Goal: Find specific page/section: Find specific page/section

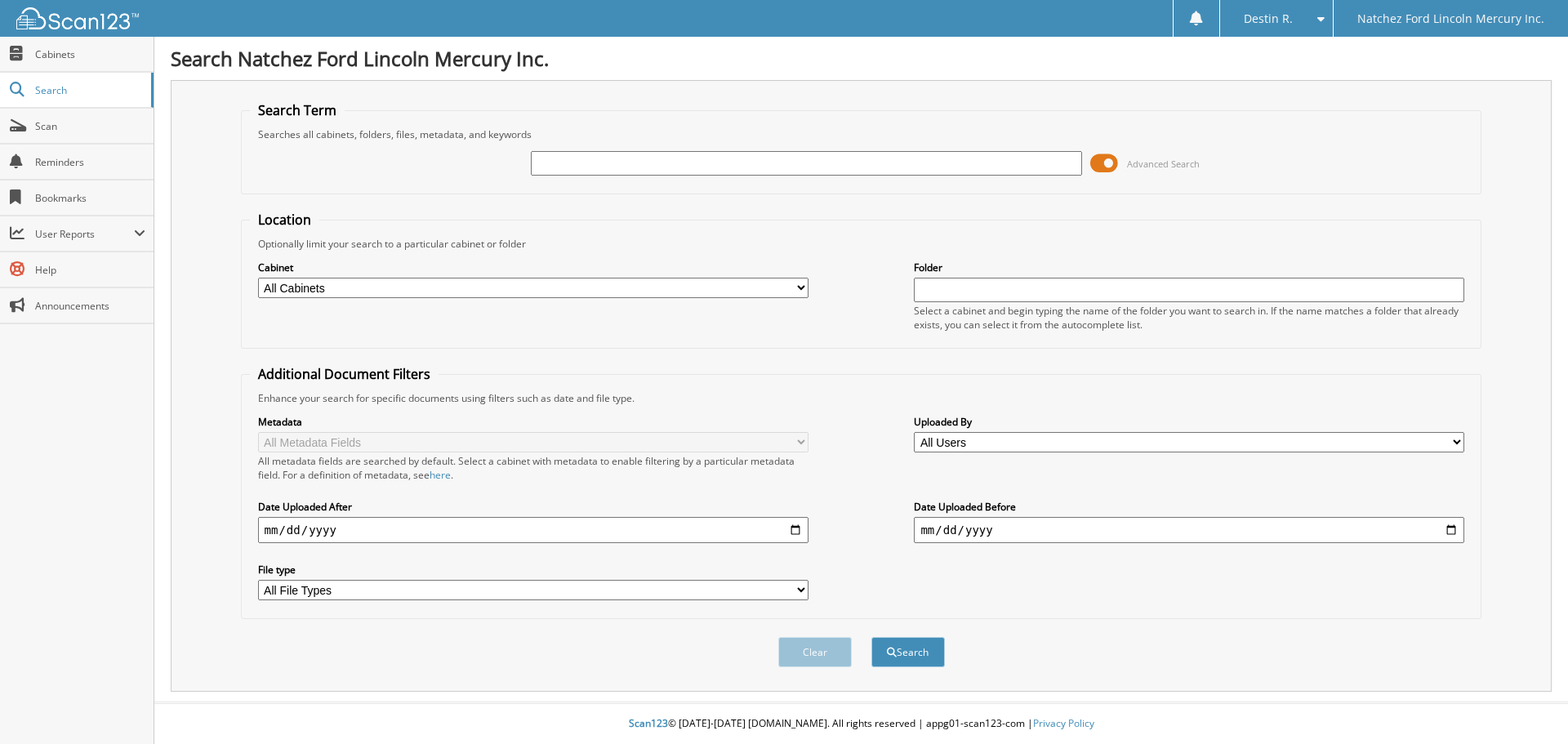
click at [600, 157] on input "text" at bounding box center [805, 163] width 550 height 25
type input "REGISTRATION"
click at [927, 654] on button "Search" at bounding box center [908, 652] width 73 height 31
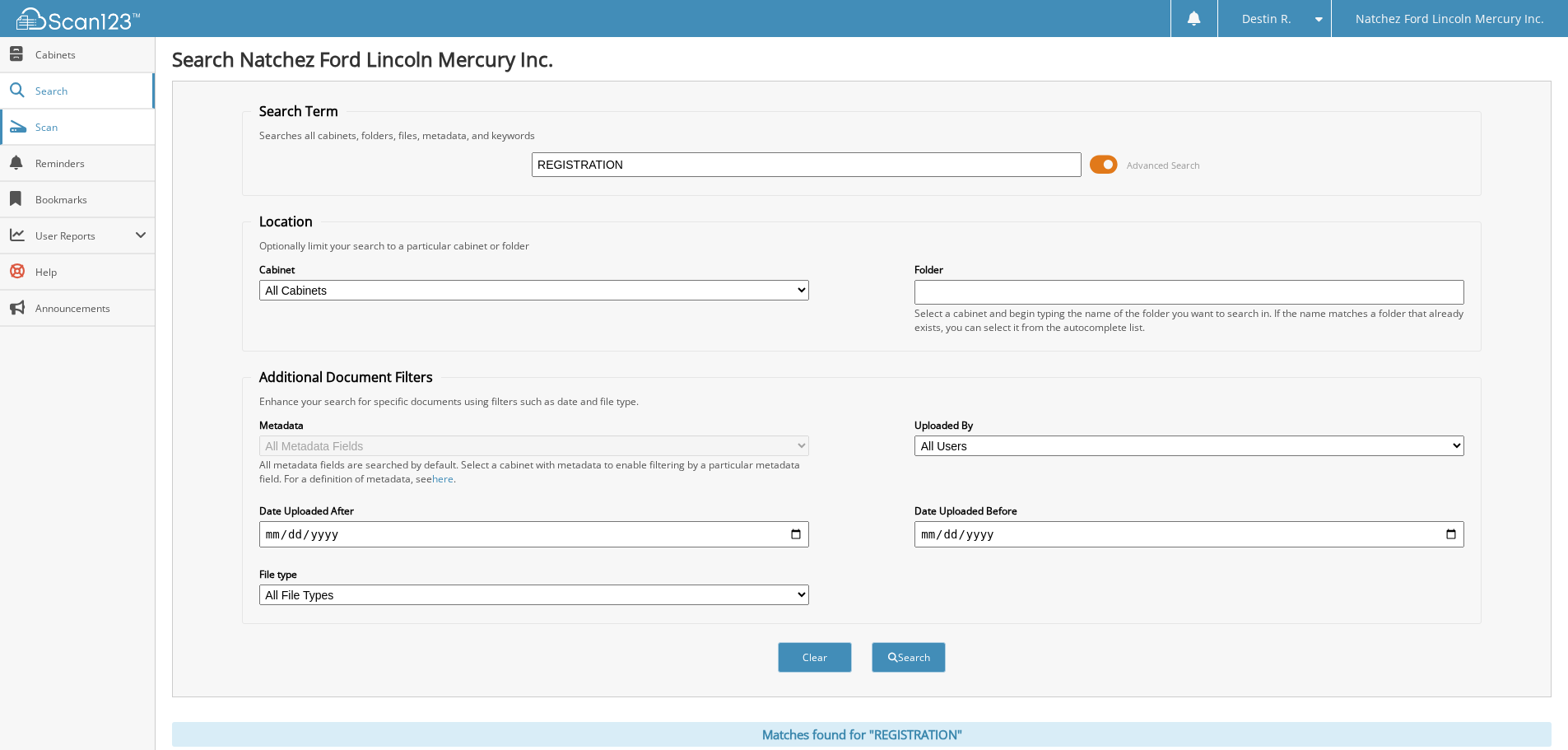
click at [69, 126] on span "Scan" at bounding box center [92, 127] width 112 height 14
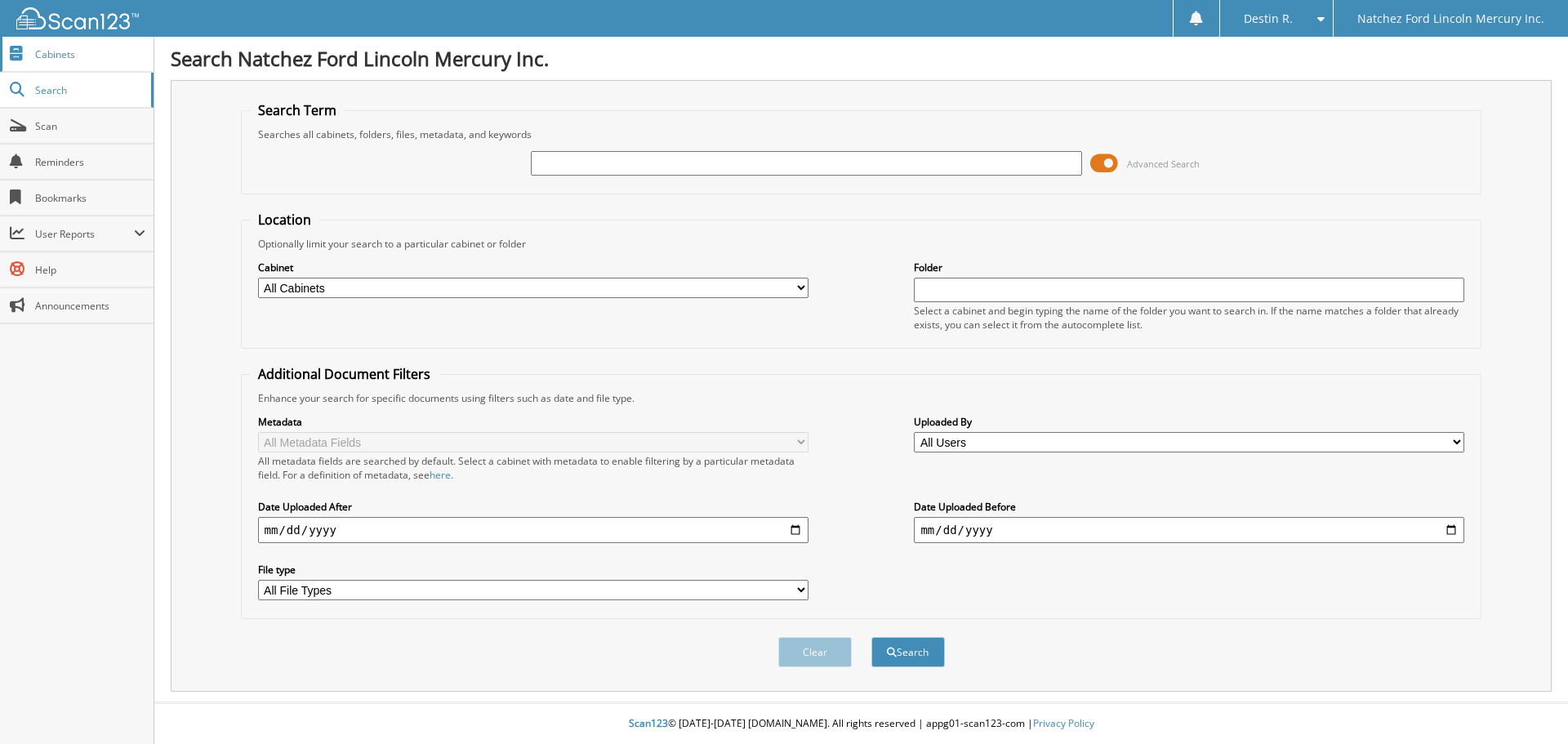
click at [55, 49] on span "Cabinets" at bounding box center [91, 54] width 111 height 14
